Goal: Navigation & Orientation: Find specific page/section

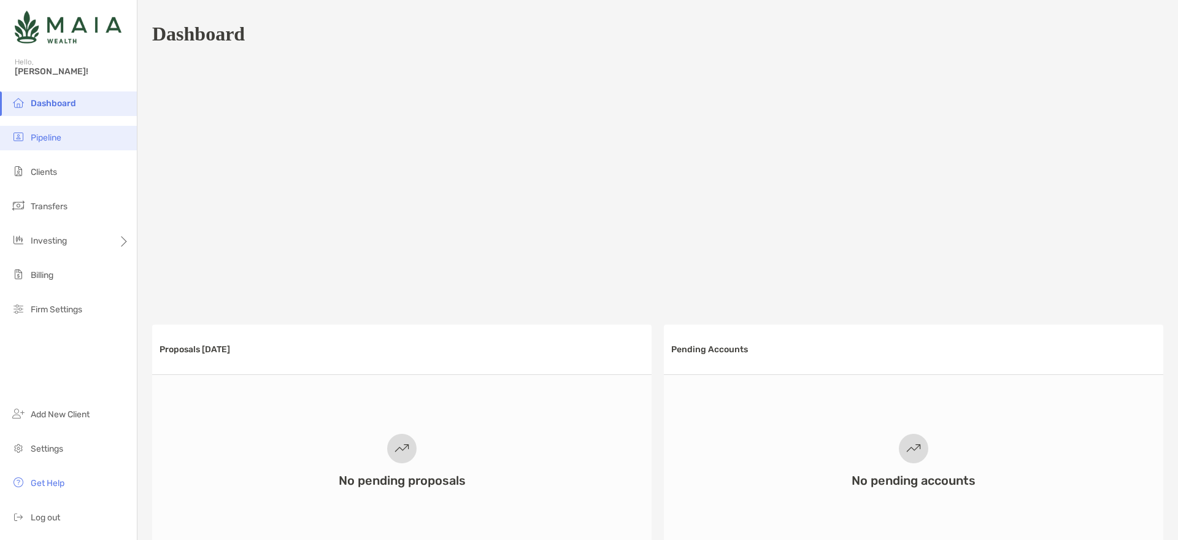
click at [43, 139] on span "Pipeline" at bounding box center [46, 138] width 31 height 10
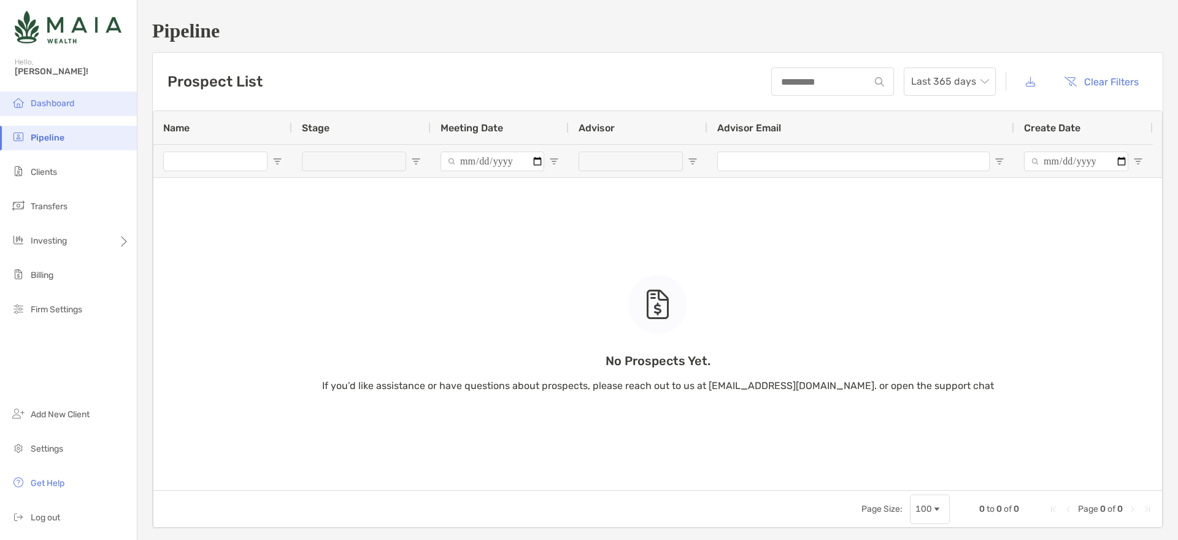
click at [64, 107] on span "Dashboard" at bounding box center [53, 103] width 44 height 10
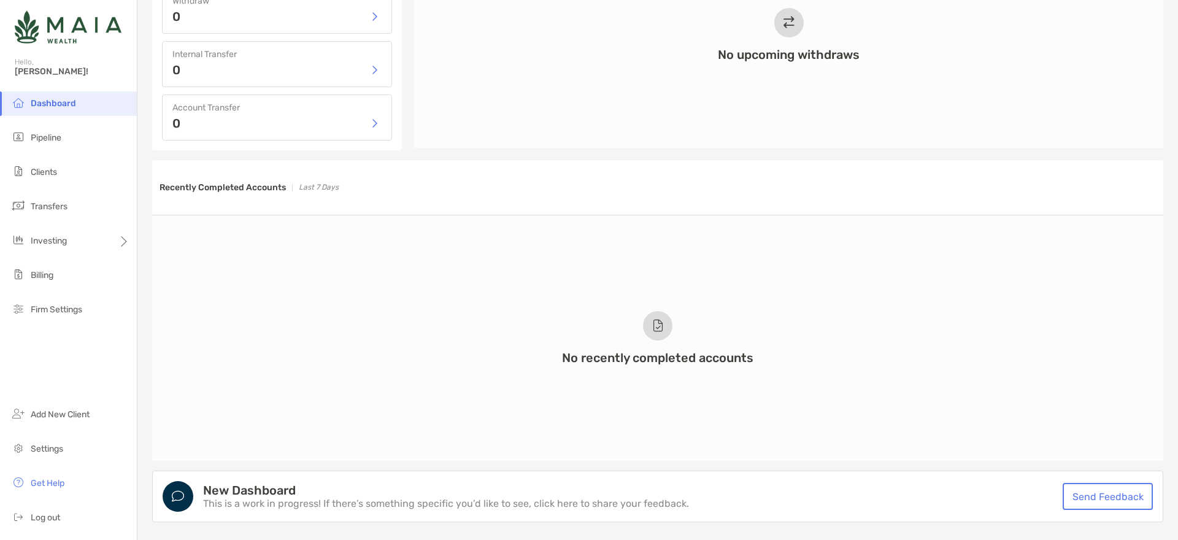
scroll to position [825, 0]
